Goal: Transaction & Acquisition: Purchase product/service

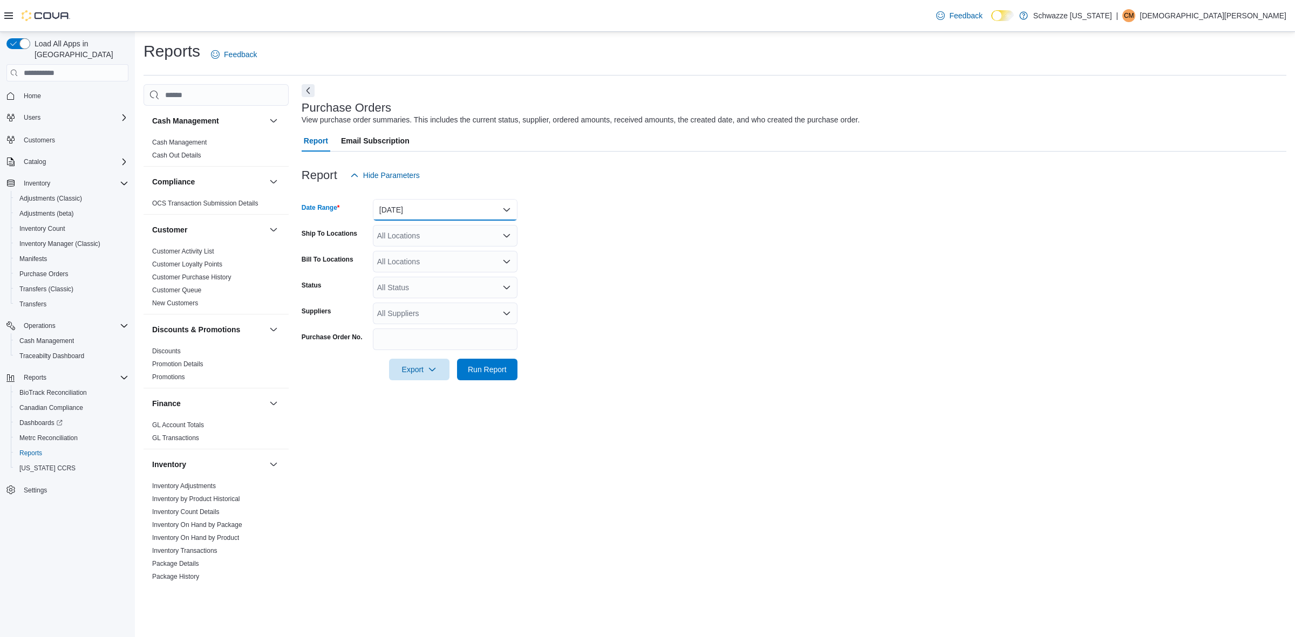
click at [428, 212] on button "[DATE]" at bounding box center [445, 210] width 145 height 22
click at [446, 367] on span "Year To Date" at bounding box center [451, 371] width 123 height 13
click at [421, 227] on div "All Locations" at bounding box center [445, 236] width 145 height 22
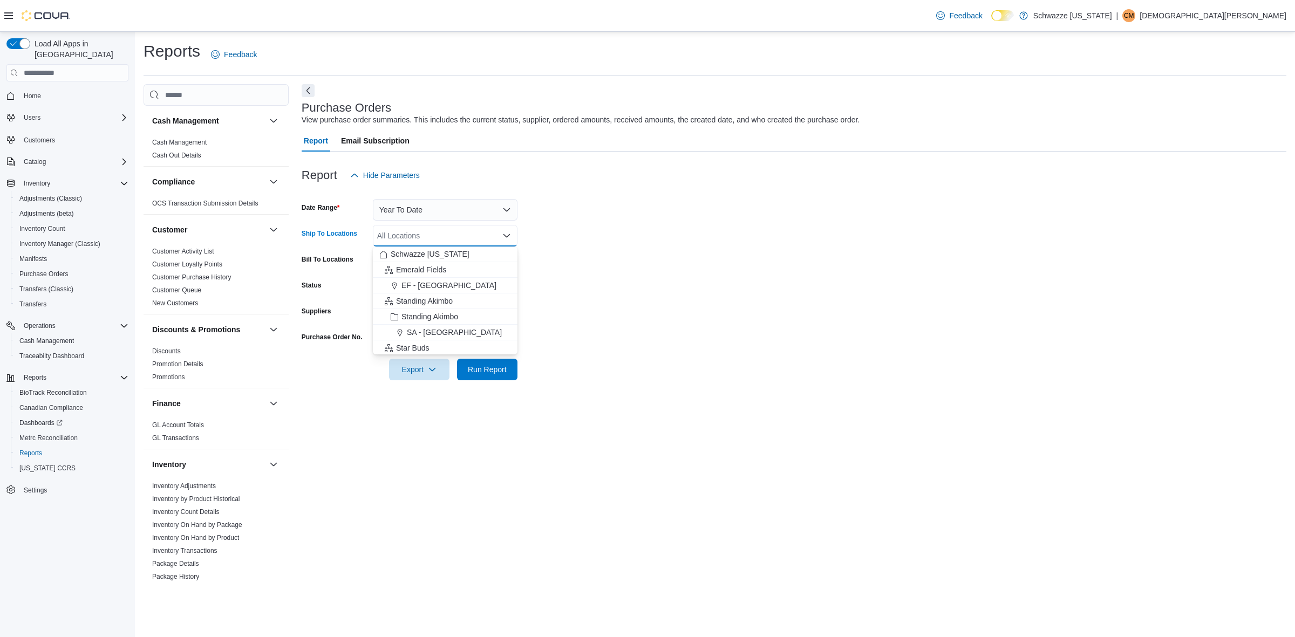
click at [767, 336] on form "Date Range Year To Date Ship To Locations All Locations Combo box. Selected. Co…" at bounding box center [794, 283] width 985 height 194
click at [401, 238] on div "All Locations" at bounding box center [445, 236] width 145 height 22
click at [452, 287] on span "EF - [GEOGRAPHIC_DATA]" at bounding box center [448, 285] width 95 height 11
click at [652, 306] on form "Date Range Year To Date Ship To Locations [GEOGRAPHIC_DATA] - [GEOGRAPHIC_DATA]…" at bounding box center [794, 283] width 985 height 194
click at [417, 259] on div "All Locations" at bounding box center [445, 262] width 145 height 22
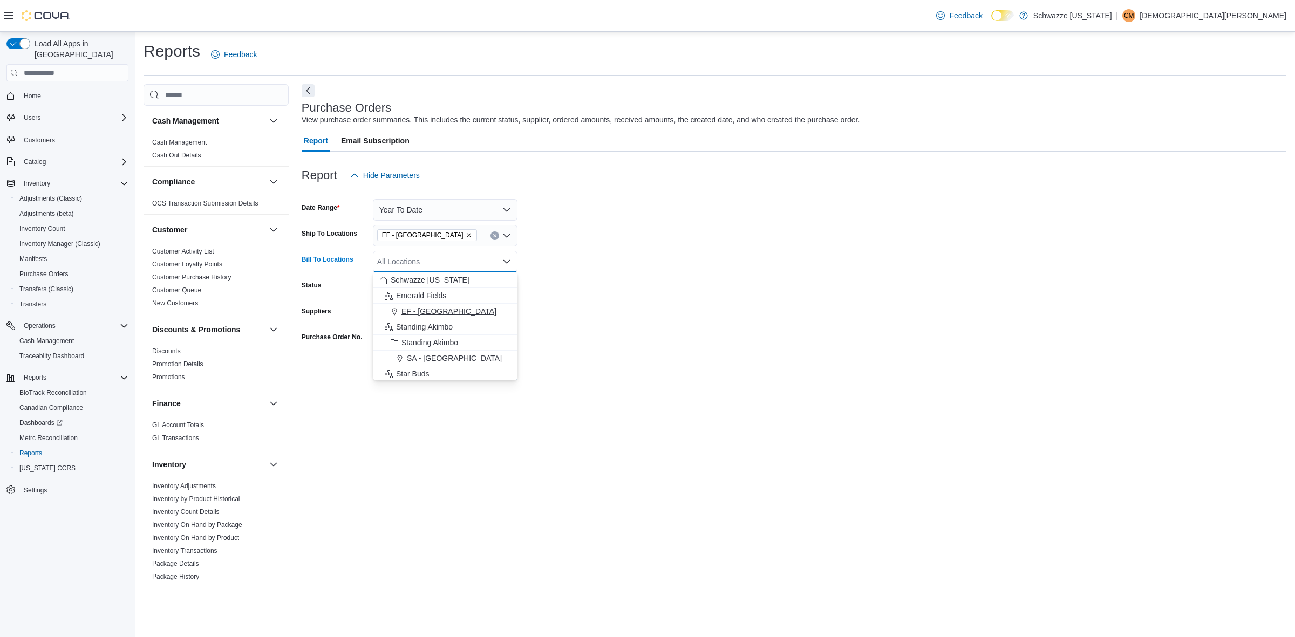
click at [489, 311] on div "EF - [GEOGRAPHIC_DATA]" at bounding box center [445, 311] width 132 height 11
drag, startPoint x: 589, startPoint y: 313, endPoint x: 491, endPoint y: 303, distance: 97.7
click at [586, 313] on form "Date Range Year To Date Ship To Locations [GEOGRAPHIC_DATA] - [GEOGRAPHIC_DATA]…" at bounding box center [794, 283] width 985 height 194
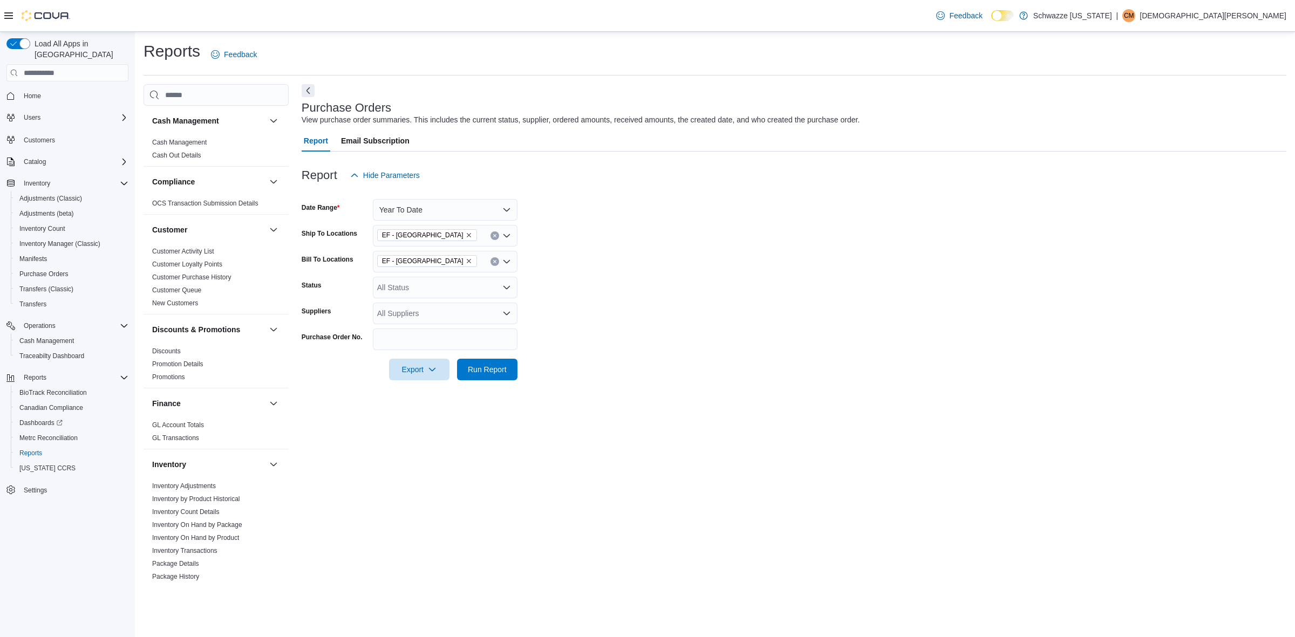
click at [428, 286] on div "All Status" at bounding box center [445, 288] width 145 height 22
click at [432, 302] on span "Pending" at bounding box center [445, 305] width 132 height 11
click at [432, 302] on span "Receiving" at bounding box center [434, 305] width 111 height 11
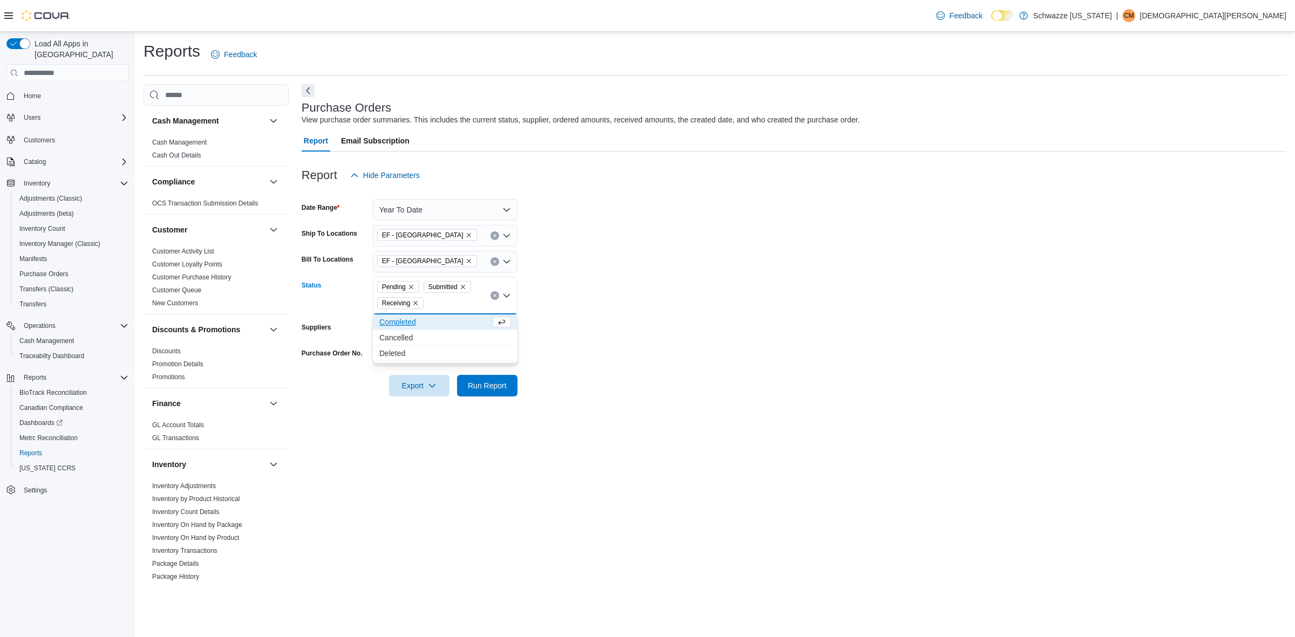
click at [603, 320] on form "Date Range Year To Date Ship To Locations [GEOGRAPHIC_DATA] - [GEOGRAPHIC_DATA]…" at bounding box center [794, 291] width 985 height 210
click at [65, 270] on span "Purchase Orders" at bounding box center [43, 274] width 49 height 9
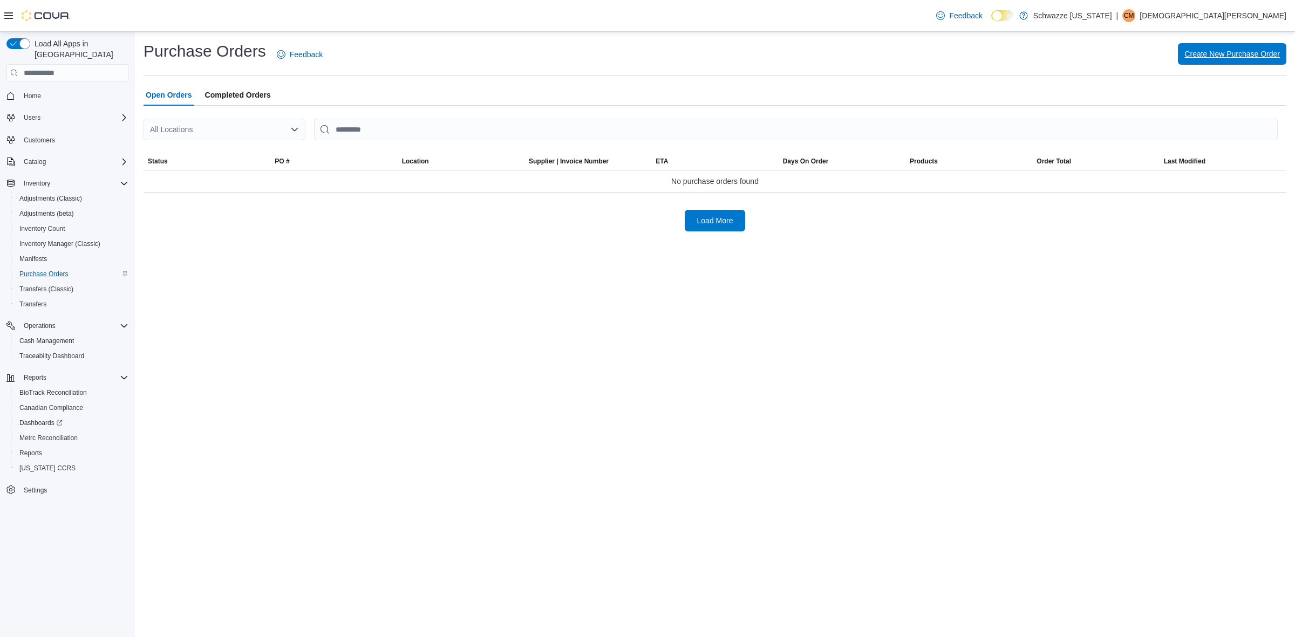
click at [1245, 58] on span "Create New Purchase Order" at bounding box center [1231, 54] width 95 height 11
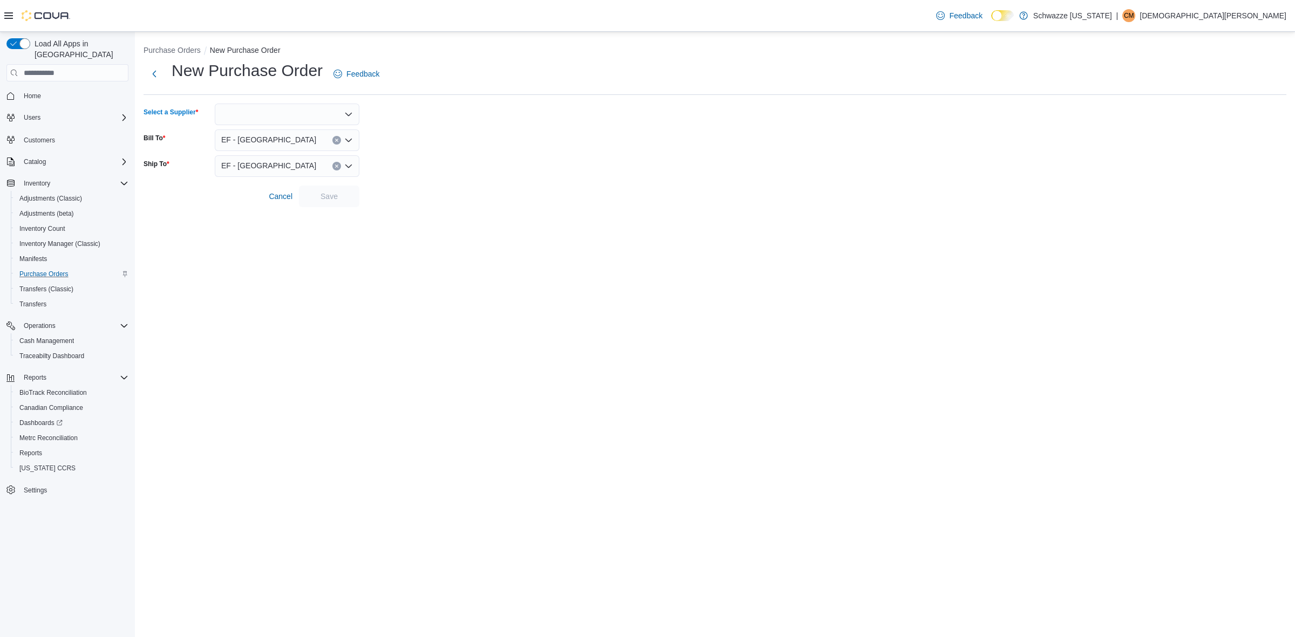
click at [255, 114] on div at bounding box center [287, 115] width 145 height 22
type input "***"
click at [276, 128] on span "Sil ver Lake Holdings" at bounding box center [293, 132] width 119 height 11
click at [296, 111] on div "Silver Lake Holdings" at bounding box center [287, 115] width 145 height 22
click at [335, 114] on icon "Clear input" at bounding box center [336, 114] width 4 height 4
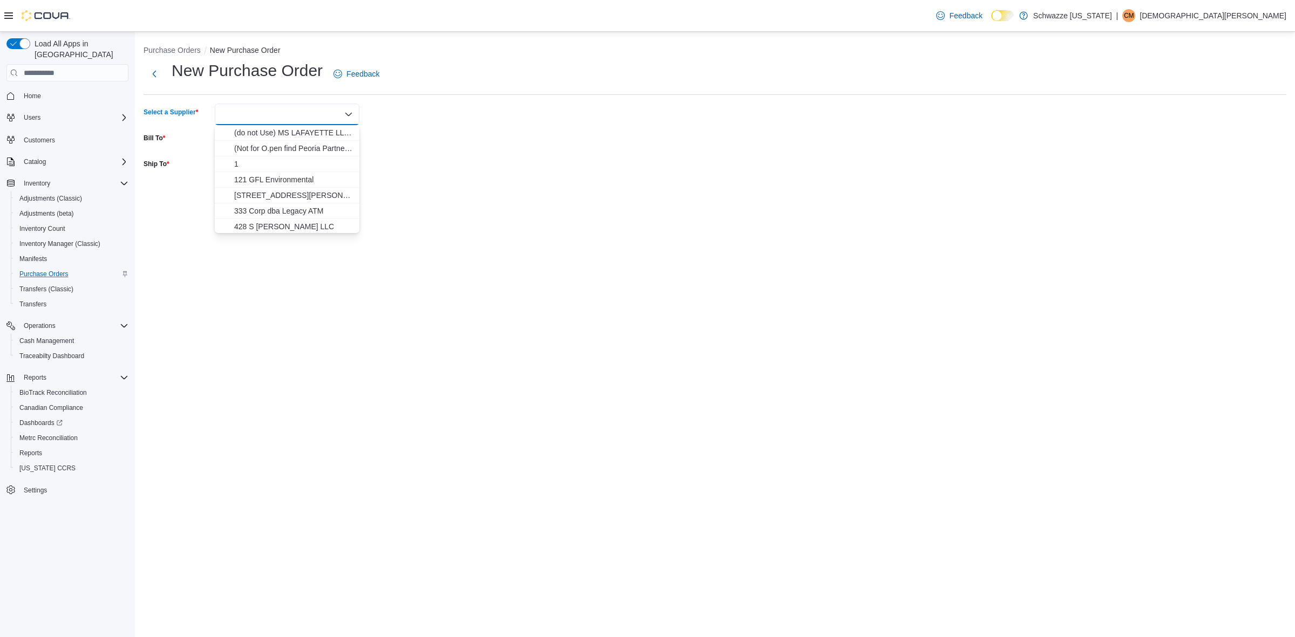
click at [326, 114] on div at bounding box center [287, 115] width 145 height 22
type input "*"
type input "******"
click at [309, 127] on button "Silver Lake Holdings" at bounding box center [287, 133] width 145 height 16
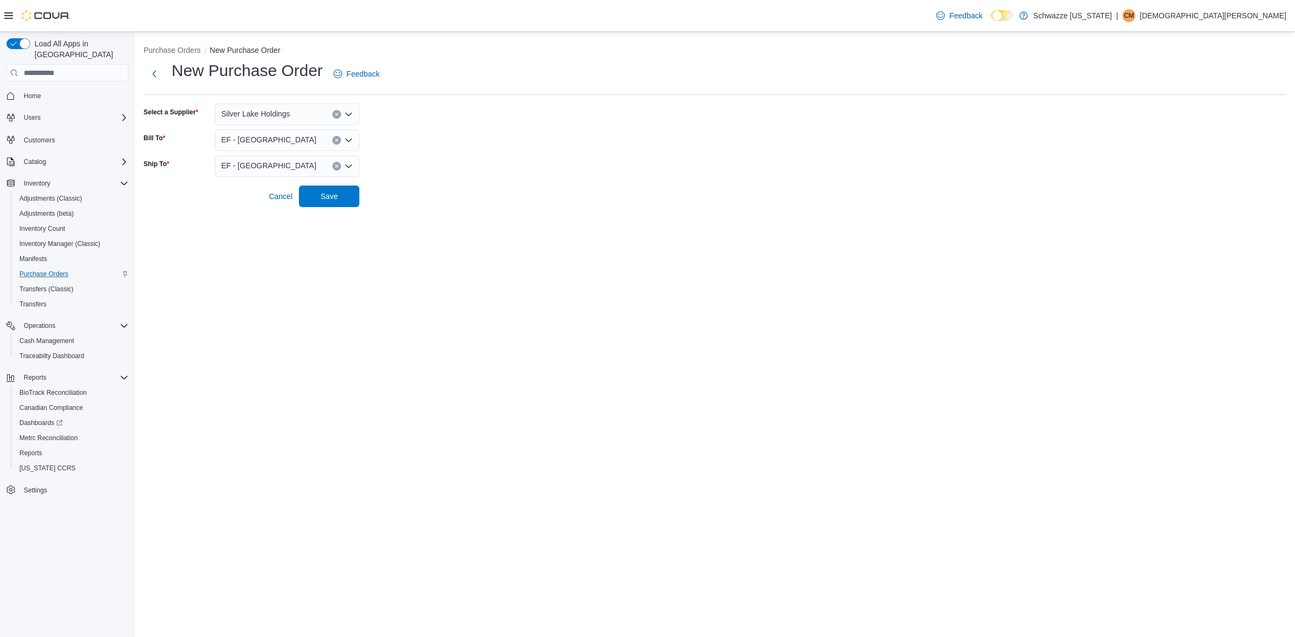
click at [403, 157] on form "Select a Supplier Silver Lake Holdings Bill To EF - [GEOGRAPHIC_DATA] Ship To […" at bounding box center [715, 156] width 1143 height 104
click at [344, 193] on span "Save" at bounding box center [328, 196] width 47 height 22
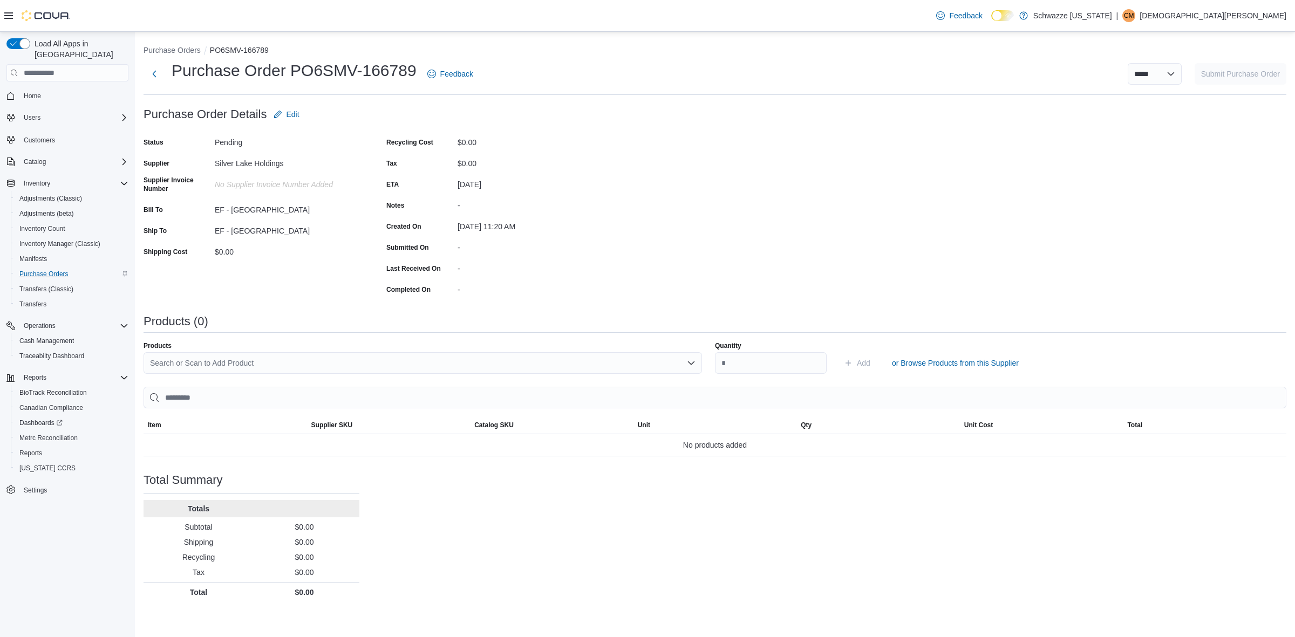
click at [533, 360] on div "Search or Scan to Add Product" at bounding box center [423, 363] width 558 height 22
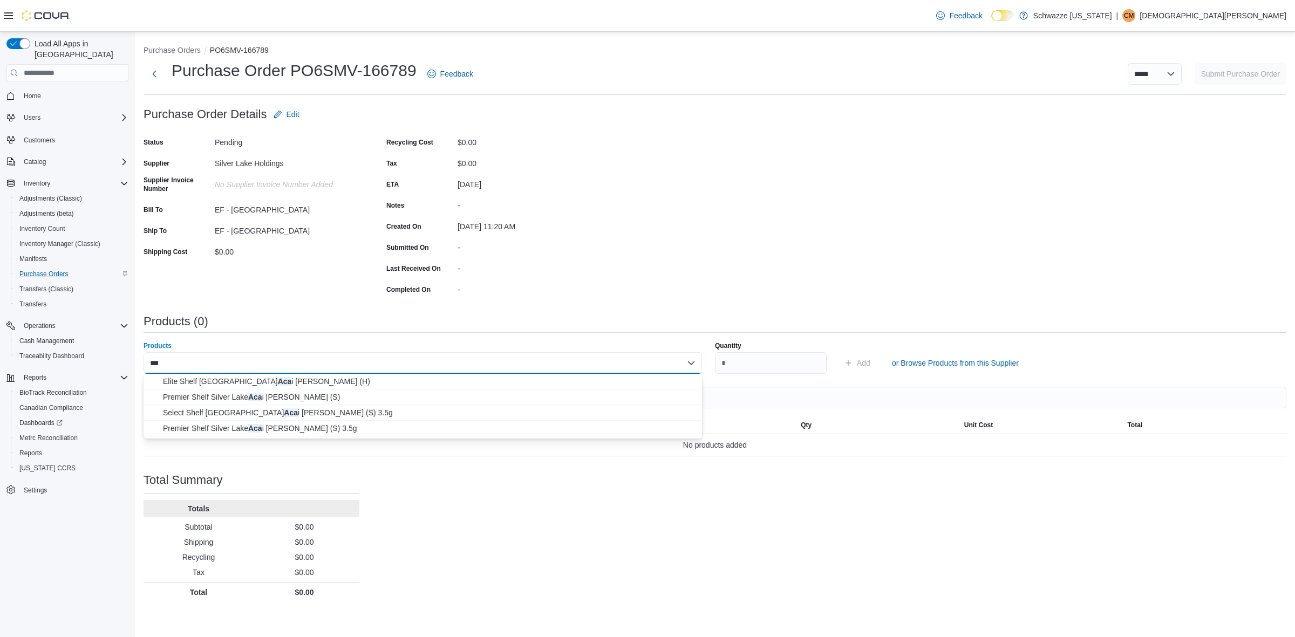
type input "****"
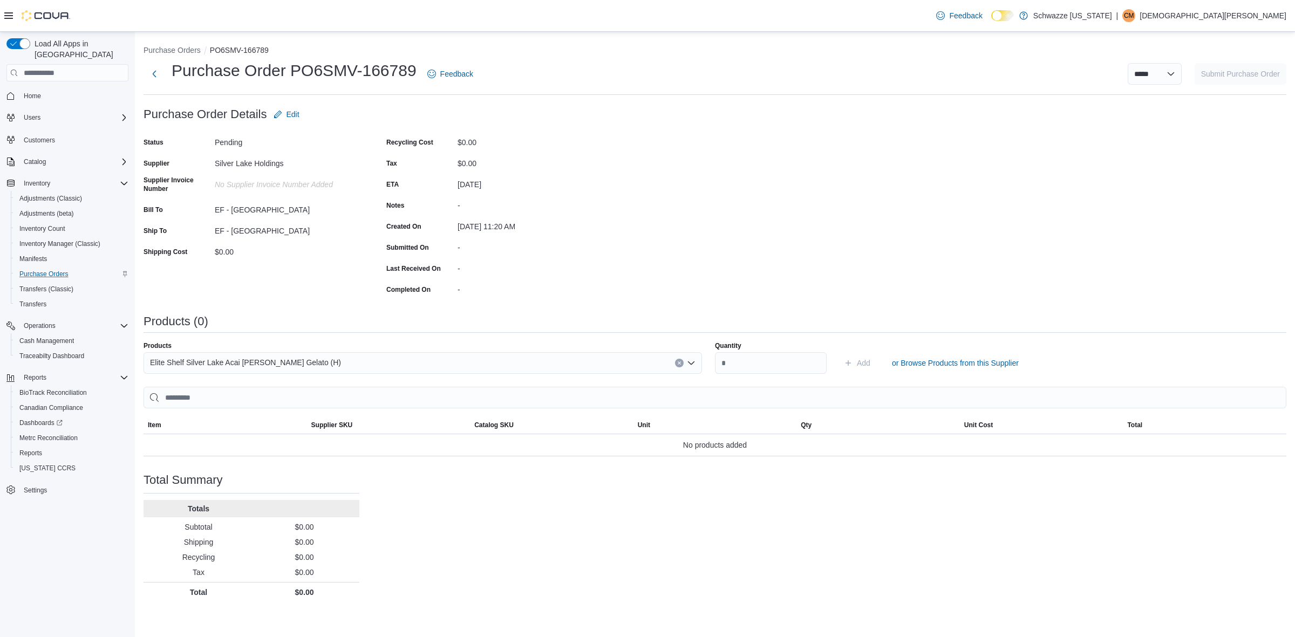
click at [357, 362] on div "Elite Shelf Silver Lake Acai [PERSON_NAME] Gelato (H)" at bounding box center [423, 363] width 558 height 22
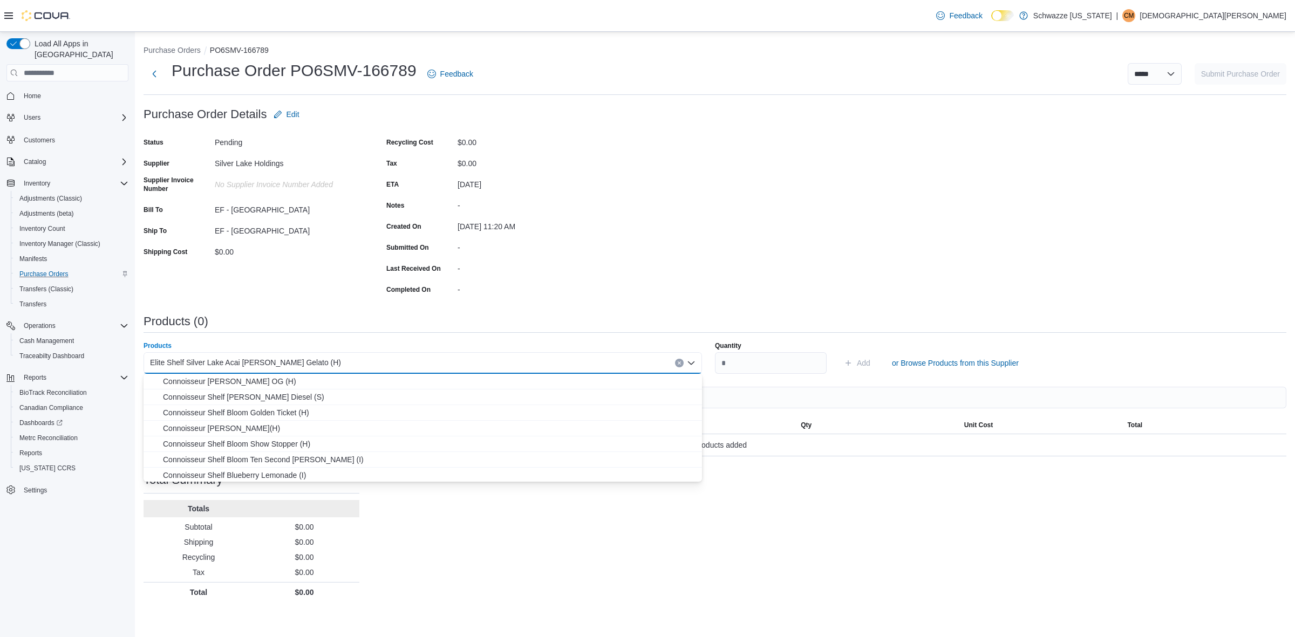
click at [679, 361] on icon "Clear input" at bounding box center [679, 363] width 4 height 4
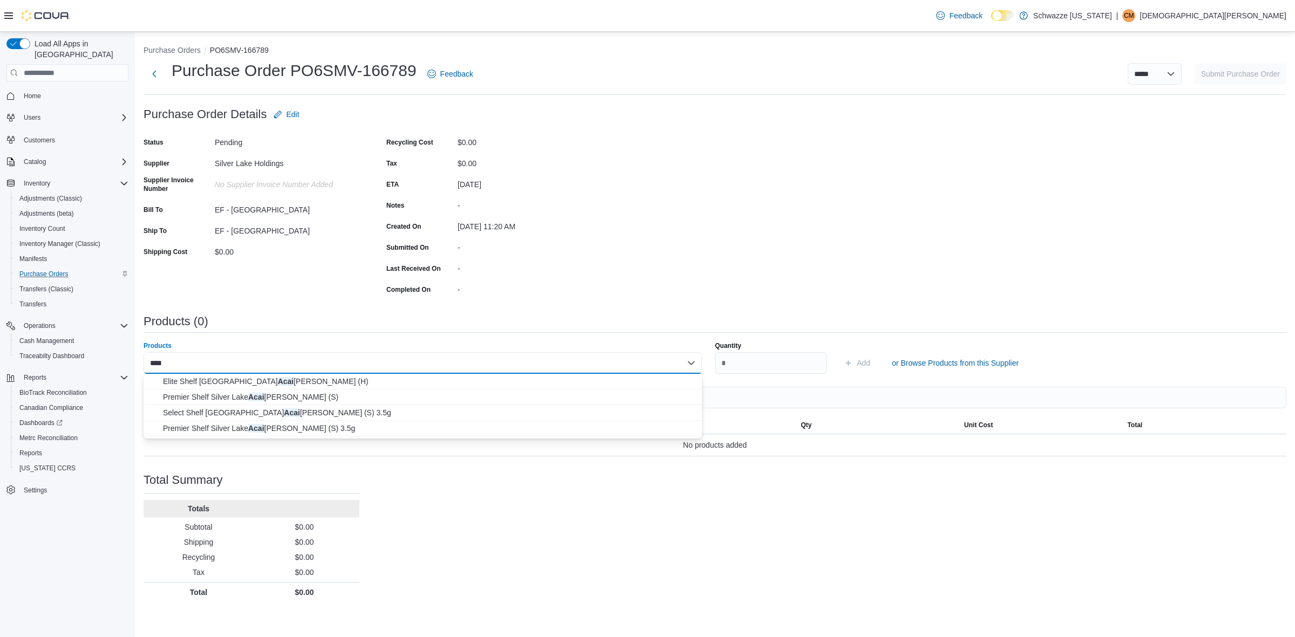
type input "****"
